Goal: Task Accomplishment & Management: Manage account settings

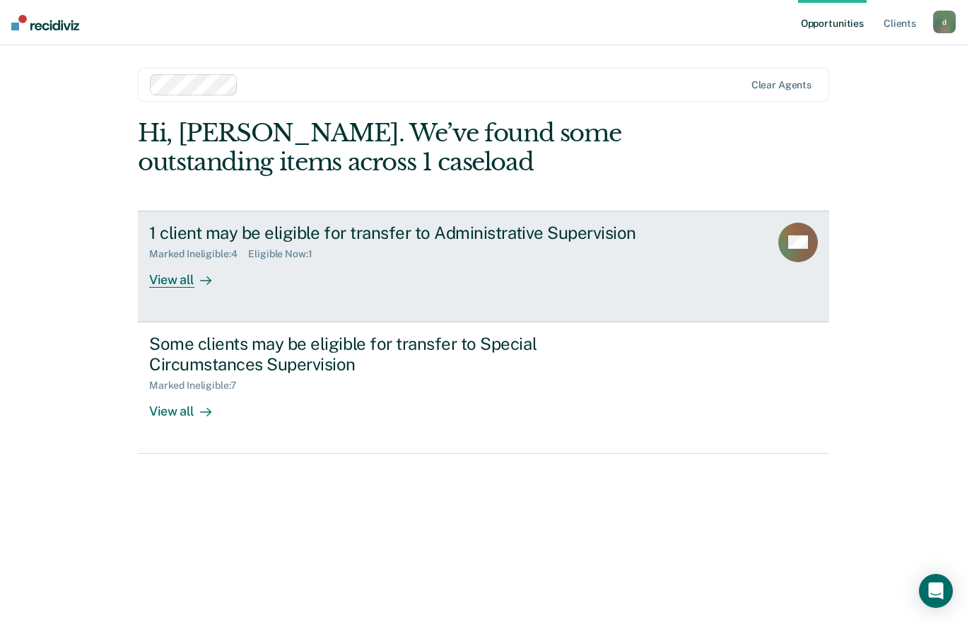
click at [197, 278] on div at bounding box center [202, 279] width 17 height 16
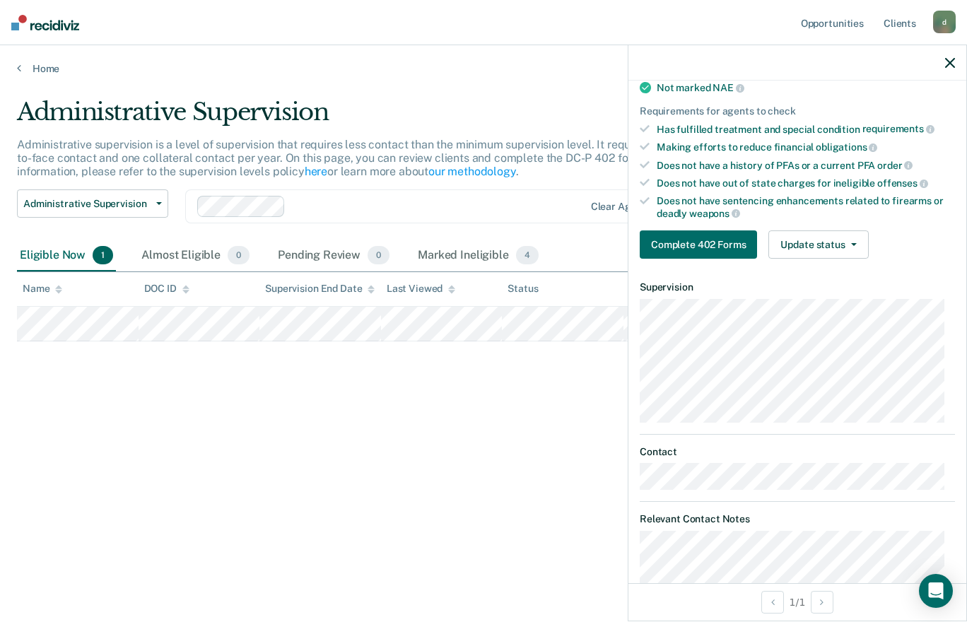
scroll to position [205, 0]
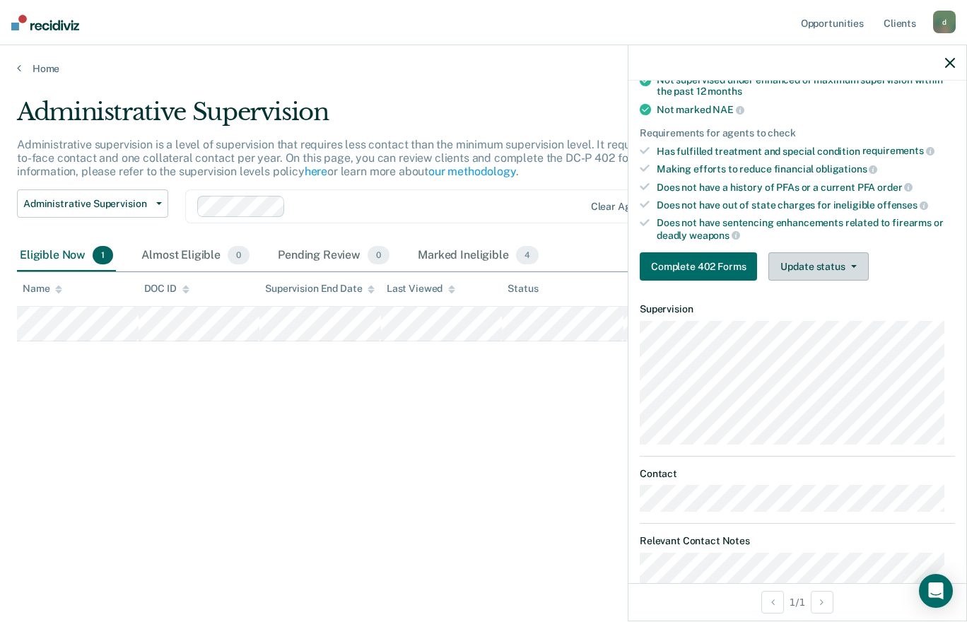
click at [831, 267] on button "Update status" at bounding box center [818, 266] width 100 height 28
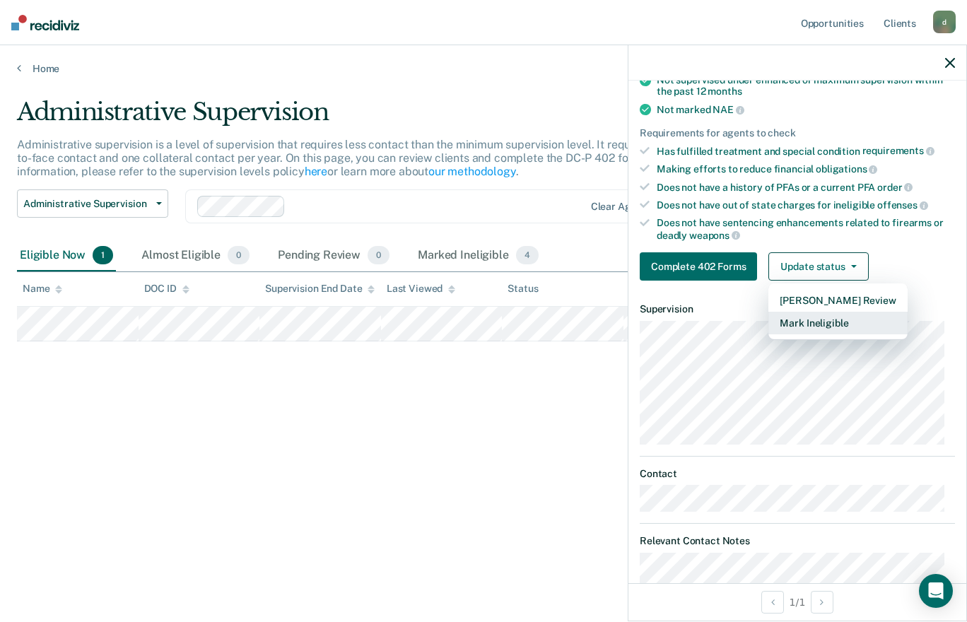
click at [835, 324] on button "Mark Ineligible" at bounding box center [837, 323] width 139 height 23
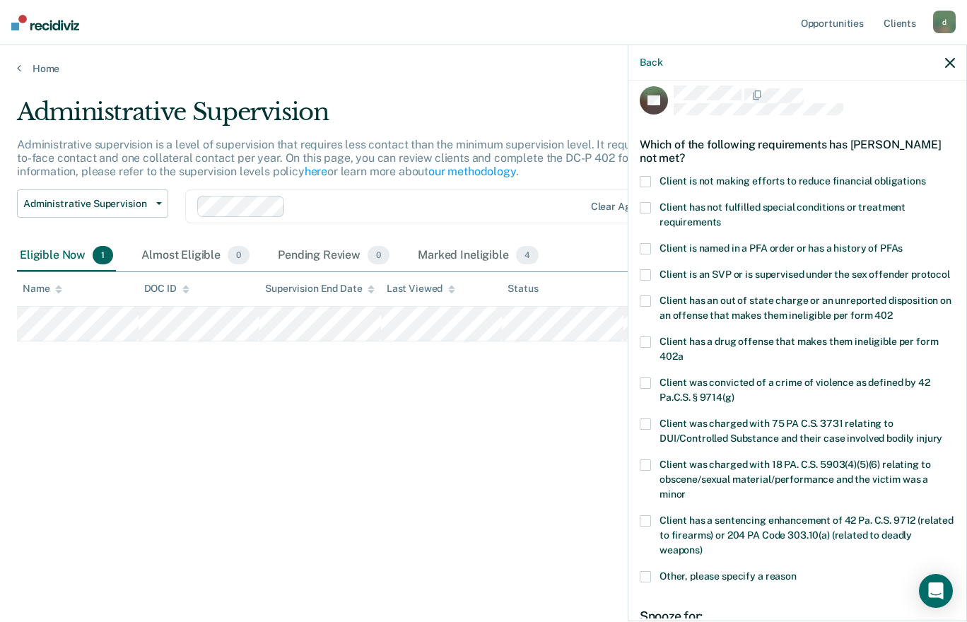
scroll to position [0, 0]
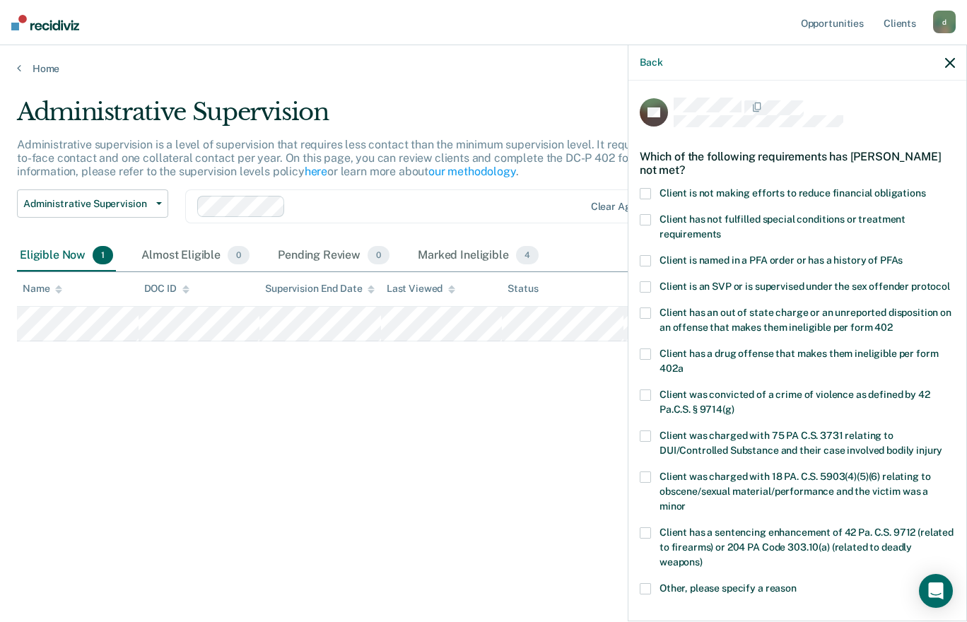
click at [655, 196] on label "Client is not making efforts to reduce financial obligations" at bounding box center [797, 195] width 315 height 15
click at [926, 188] on input "Client is not making efforts to reduce financial obligations" at bounding box center [926, 188] width 0 height 0
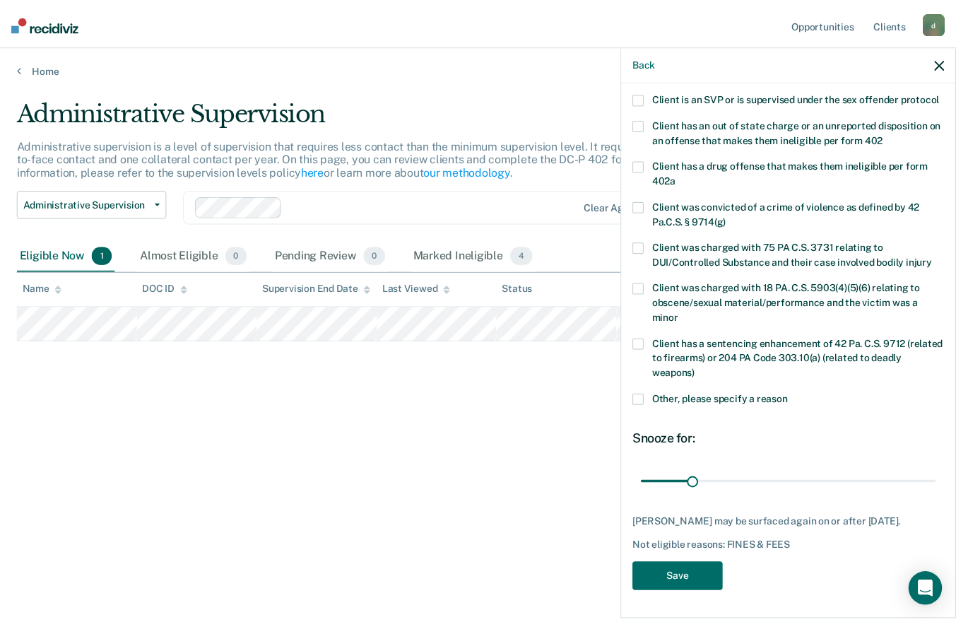
scroll to position [192, 0]
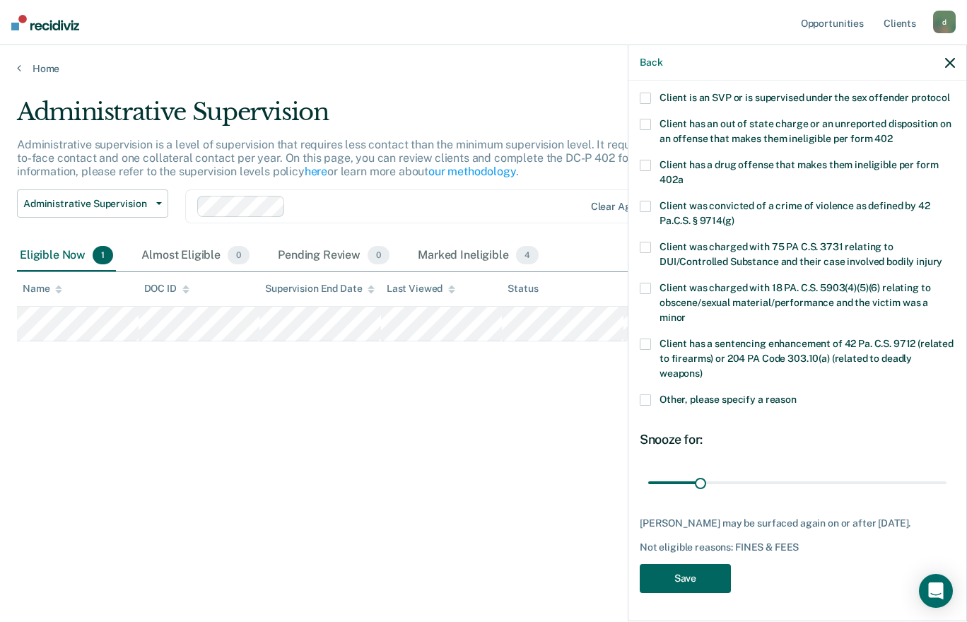
click at [693, 592] on button "Save" at bounding box center [685, 578] width 91 height 29
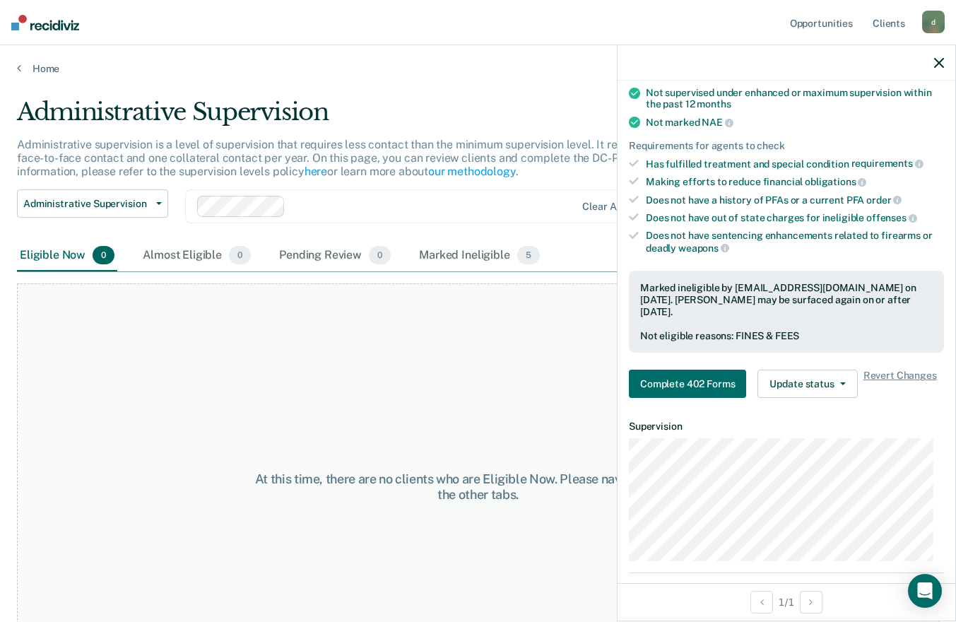
click at [939, 63] on icon "button" at bounding box center [940, 63] width 10 height 10
